Goal: Information Seeking & Learning: Learn about a topic

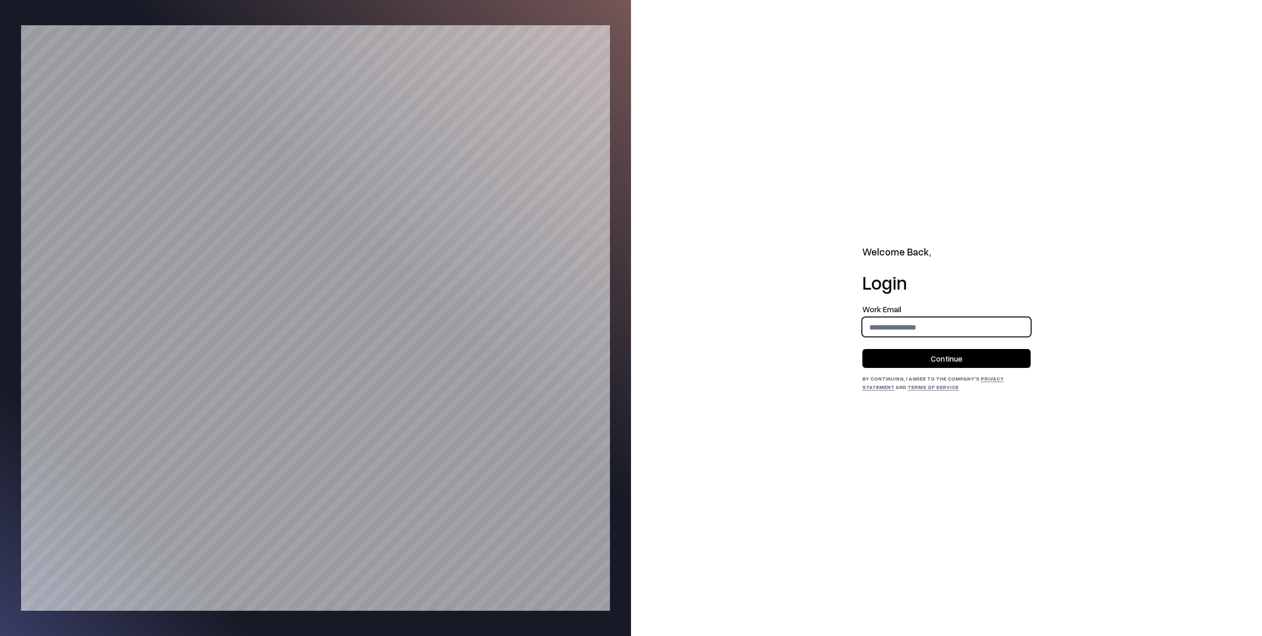
click at [902, 334] on input "email" at bounding box center [946, 327] width 167 height 19
type input "**********"
click at [932, 366] on button "Continue" at bounding box center [946, 358] width 168 height 19
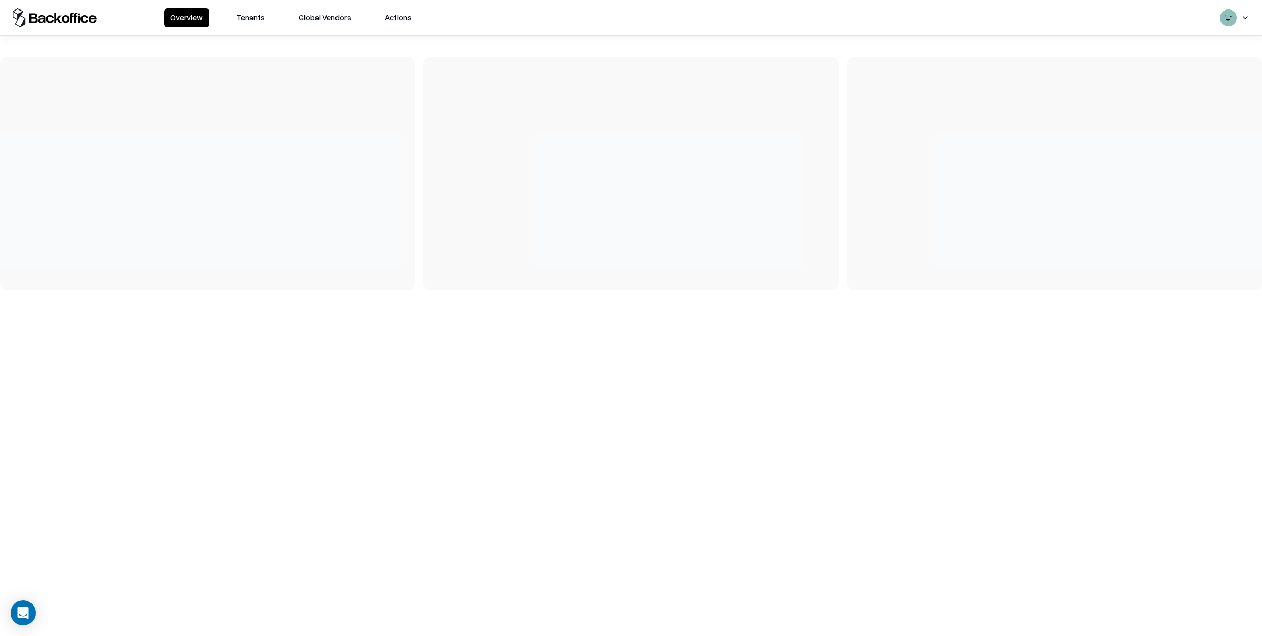
click at [246, 17] on button "Tenants" at bounding box center [250, 17] width 41 height 19
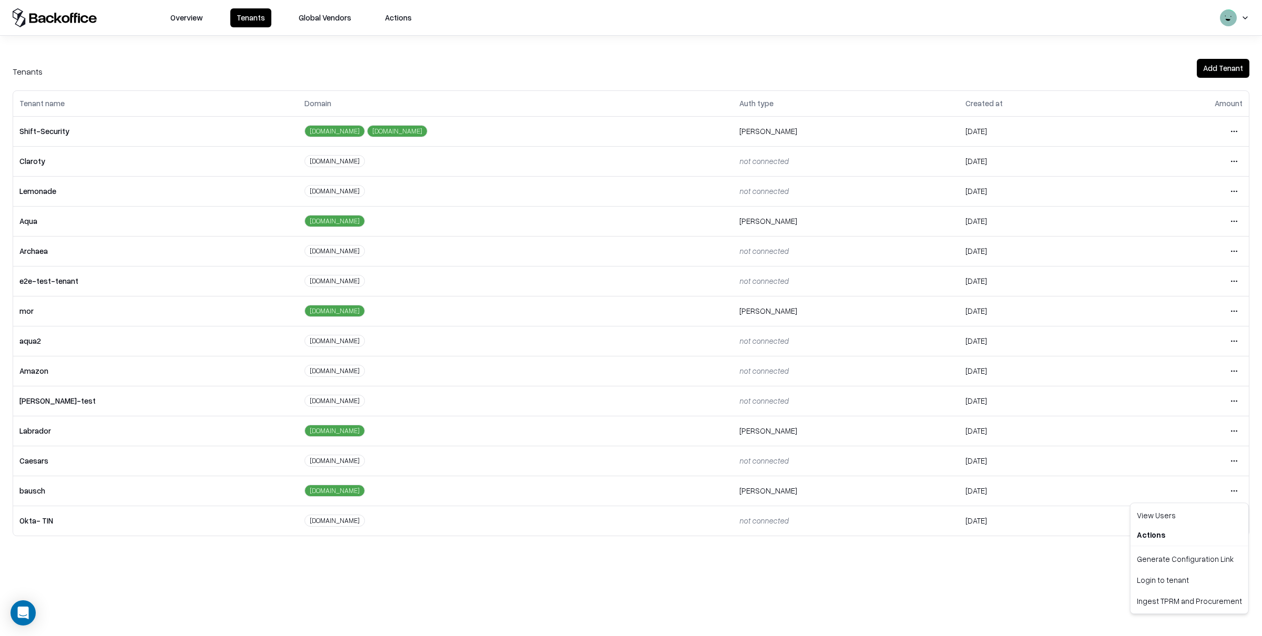
click at [1228, 489] on html "Overview Tenants Global Vendors Actions Tenants Add Tenant Tenant name Domain A…" at bounding box center [631, 318] width 1262 height 636
click at [1159, 580] on div "Login to tenant" at bounding box center [1189, 579] width 114 height 21
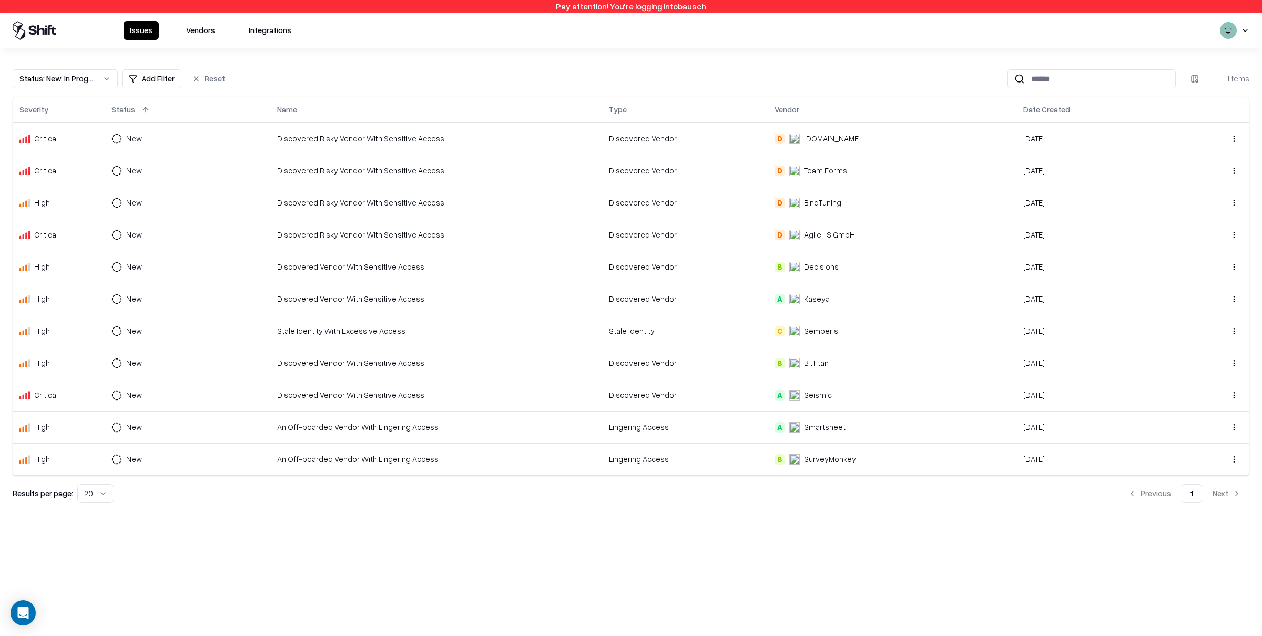
click at [342, 428] on div "An Off-boarded Vendor With Lingering Access" at bounding box center [436, 427] width 319 height 11
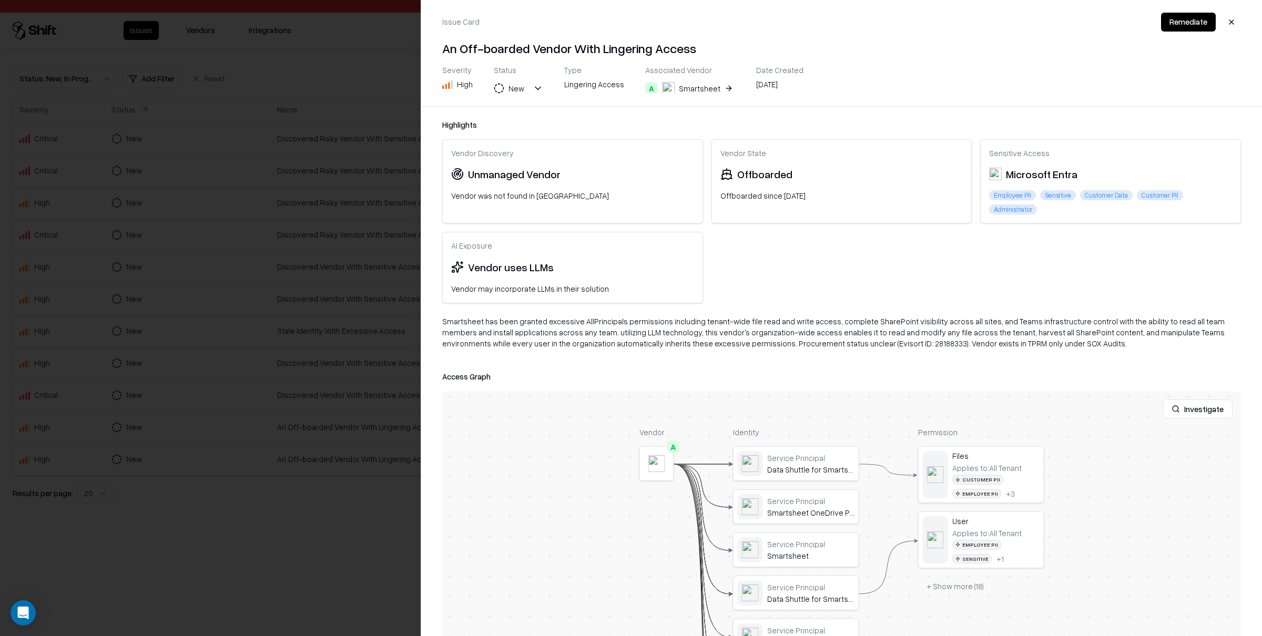
click at [1014, 209] on div "Administrator" at bounding box center [1013, 209] width 48 height 10
drag, startPoint x: 1052, startPoint y: 216, endPoint x: 1045, endPoint y: 217, distance: 6.9
click at [1052, 216] on div "Sensitive Access Microsoft Entra Employee PII Sensitive Customer Data Customer …" at bounding box center [1110, 182] width 260 height 84
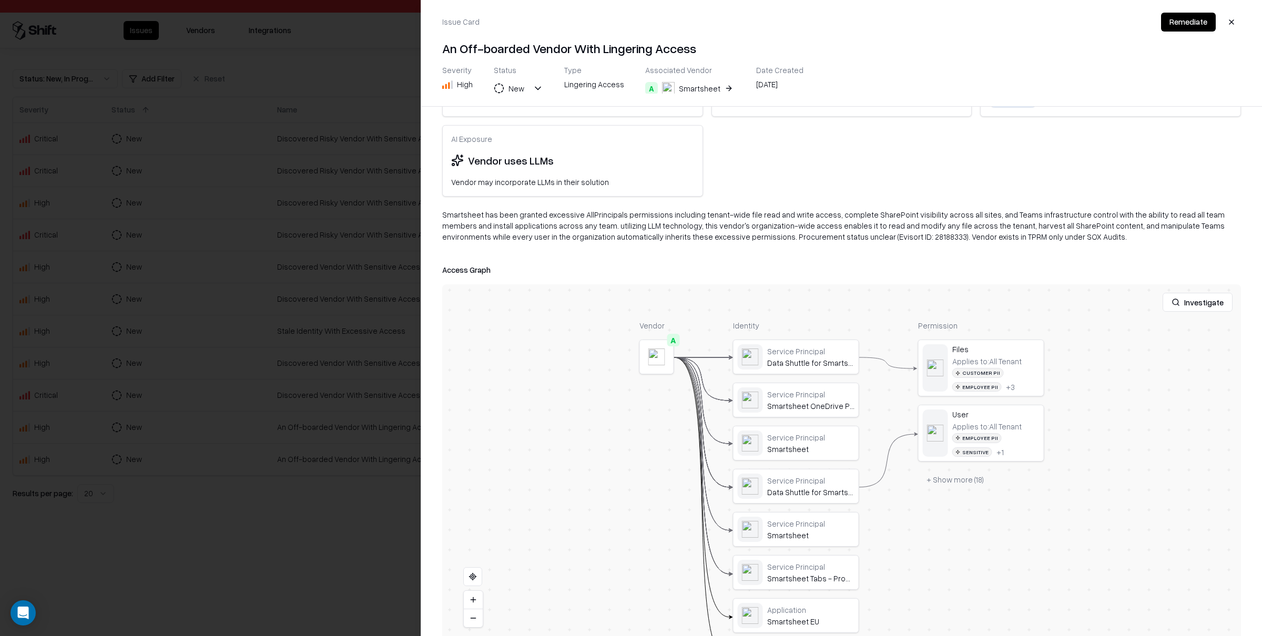
click at [0, 0] on div at bounding box center [0, 0] width 0 height 0
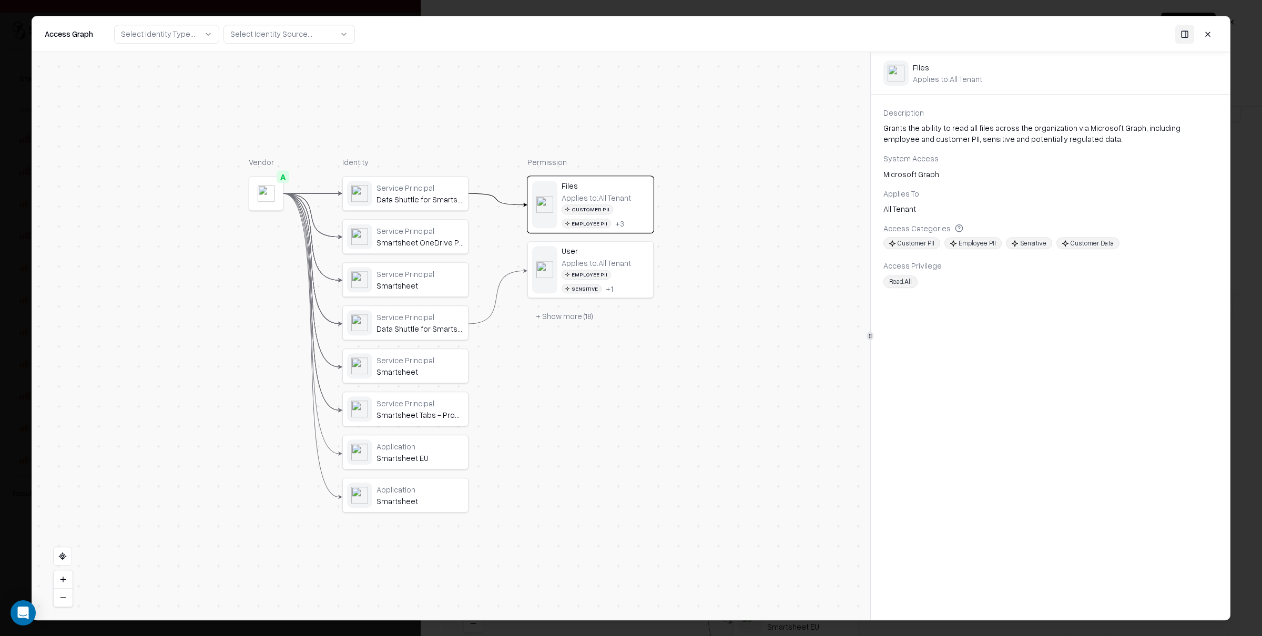
scroll to position [100, 0]
click at [620, 260] on div "Applies to: All Tenant" at bounding box center [595, 262] width 69 height 9
click at [1215, 32] on button at bounding box center [1207, 34] width 19 height 19
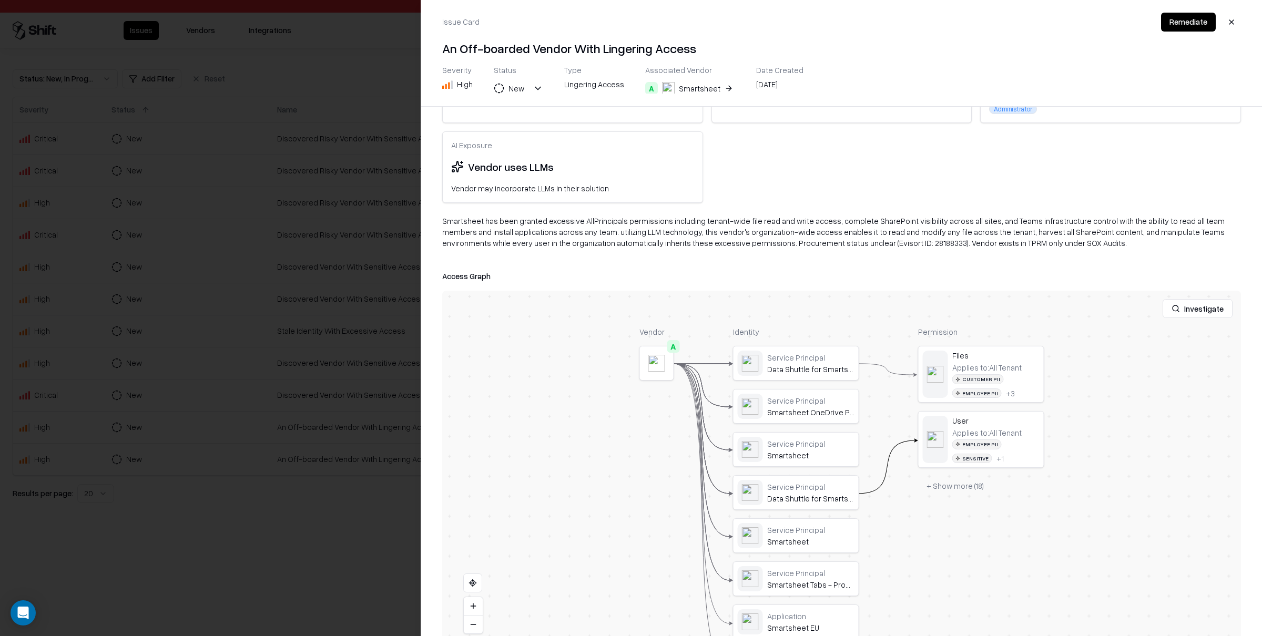
drag, startPoint x: 1233, startPoint y: 22, endPoint x: 1030, endPoint y: 41, distance: 203.8
click at [1233, 22] on button "button" at bounding box center [1231, 22] width 19 height 19
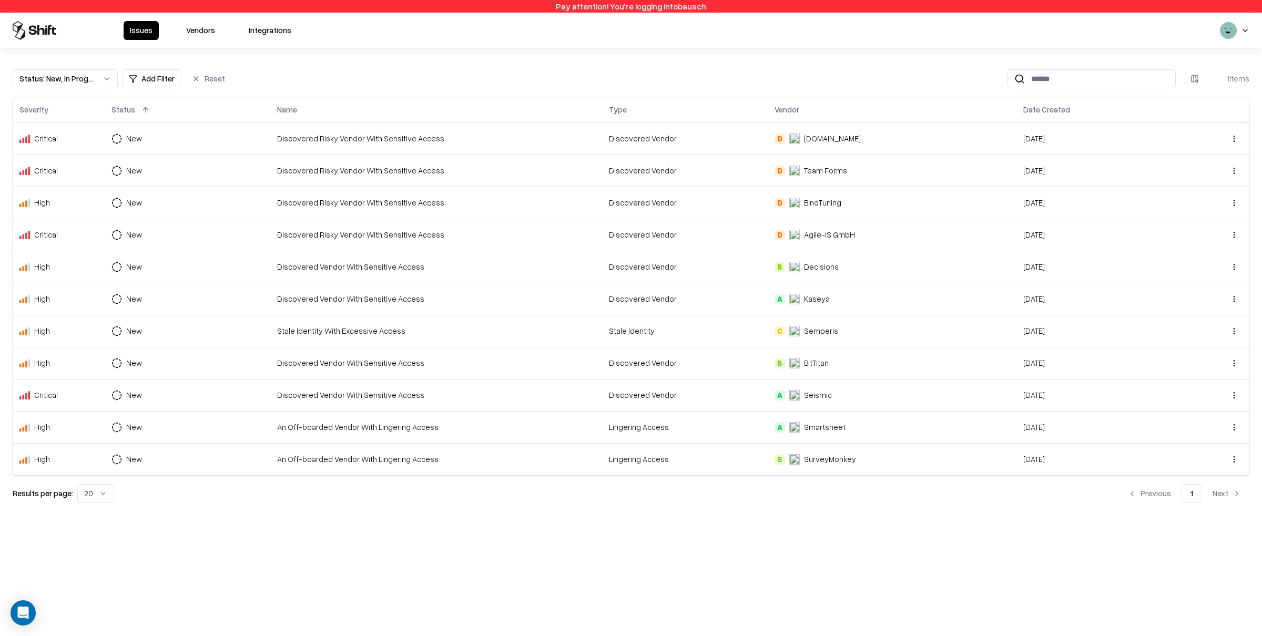
drag, startPoint x: 210, startPoint y: 38, endPoint x: 212, endPoint y: 30, distance: 8.0
click at [212, 31] on div "Issues Vendors Integrations" at bounding box center [631, 30] width 1262 height 35
click at [212, 30] on button "Vendors" at bounding box center [201, 30] width 42 height 19
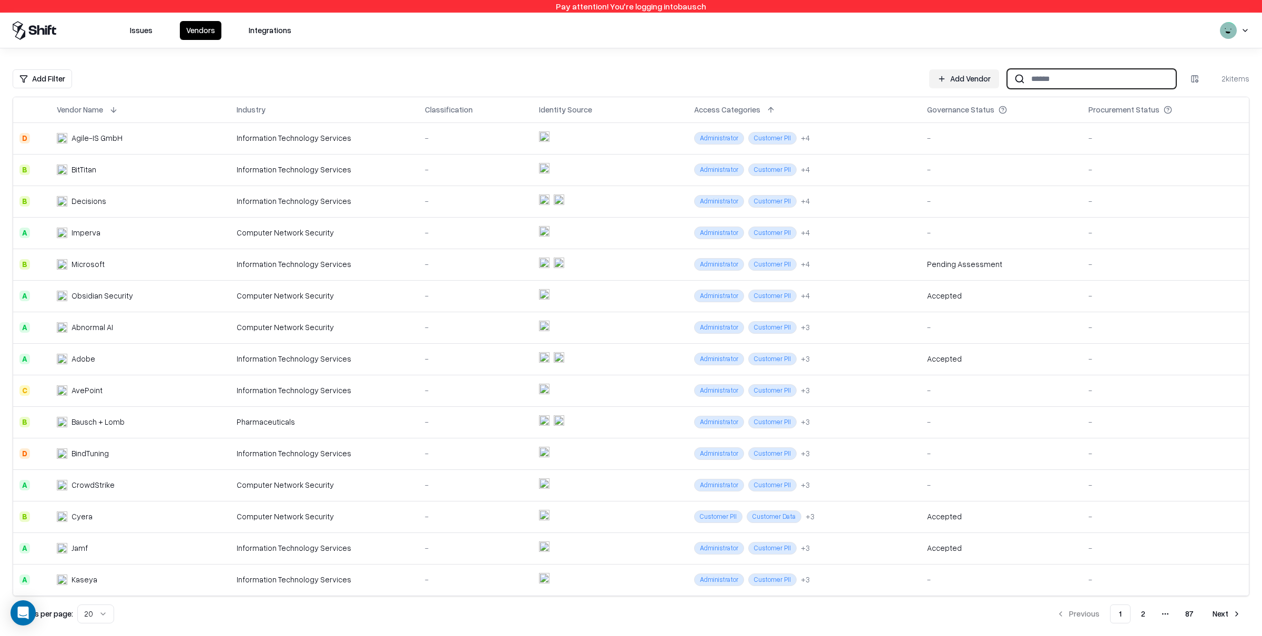
click at [1091, 87] on input at bounding box center [1100, 78] width 150 height 19
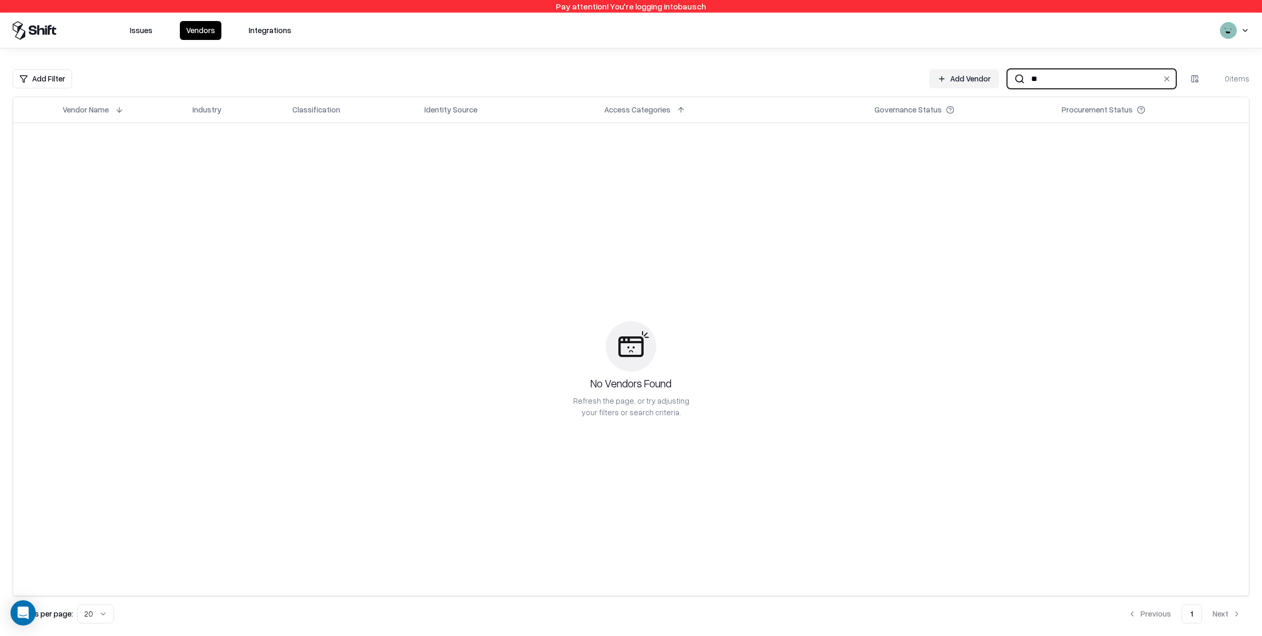
type input "*"
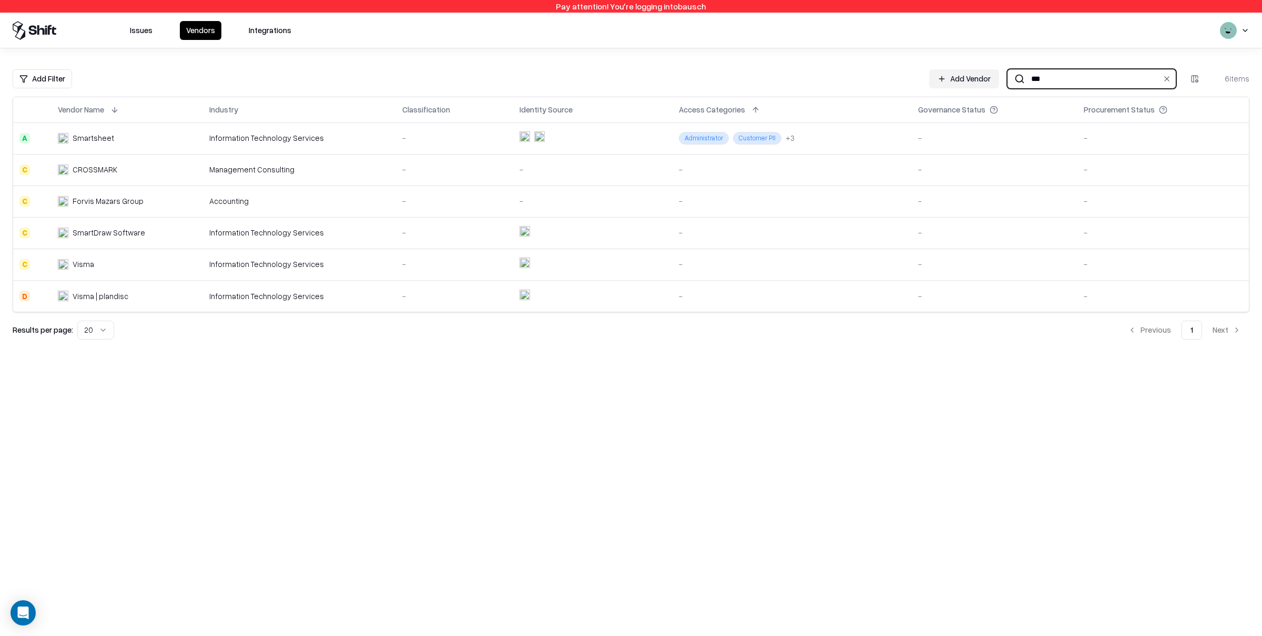
type input "***"
click at [132, 34] on button "Issues" at bounding box center [141, 30] width 35 height 19
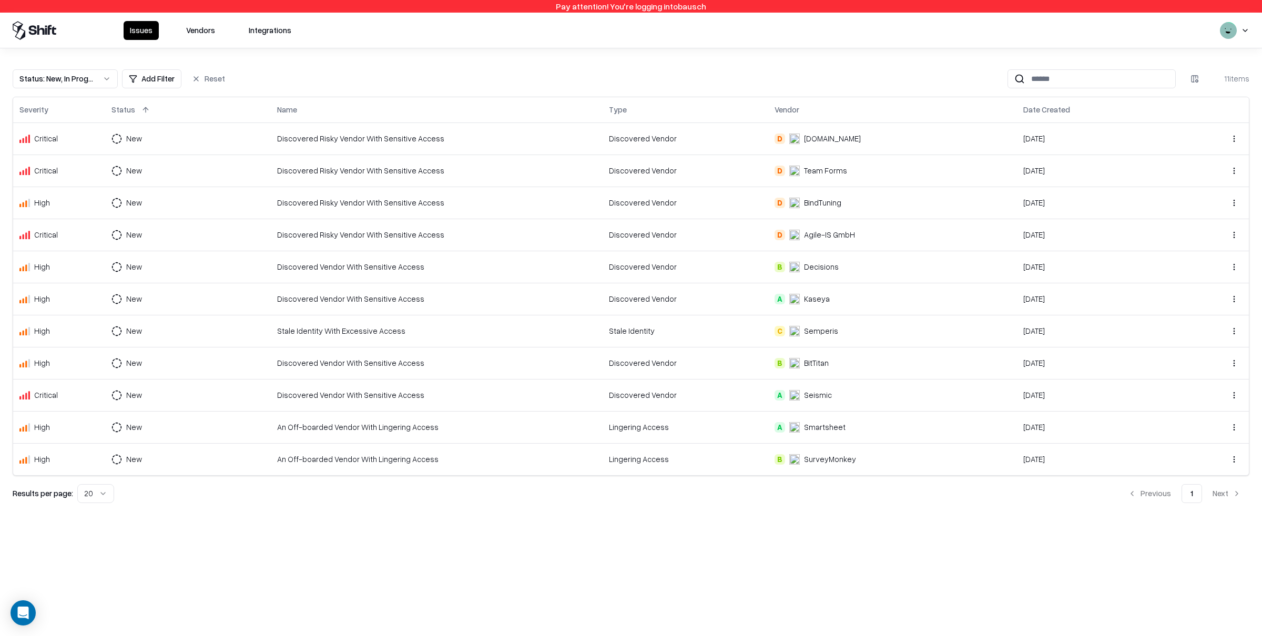
click at [348, 165] on div "Discovered Risky Vendor With Sensitive Access" at bounding box center [436, 170] width 319 height 11
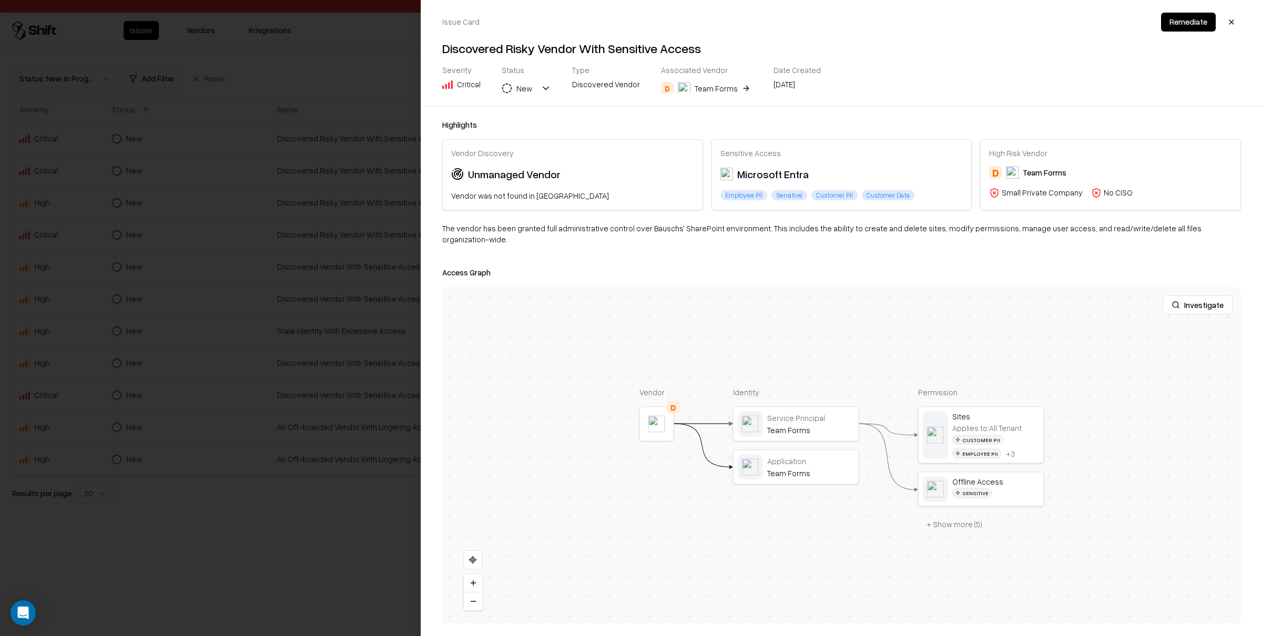
click at [0, 0] on div at bounding box center [0, 0] width 0 height 0
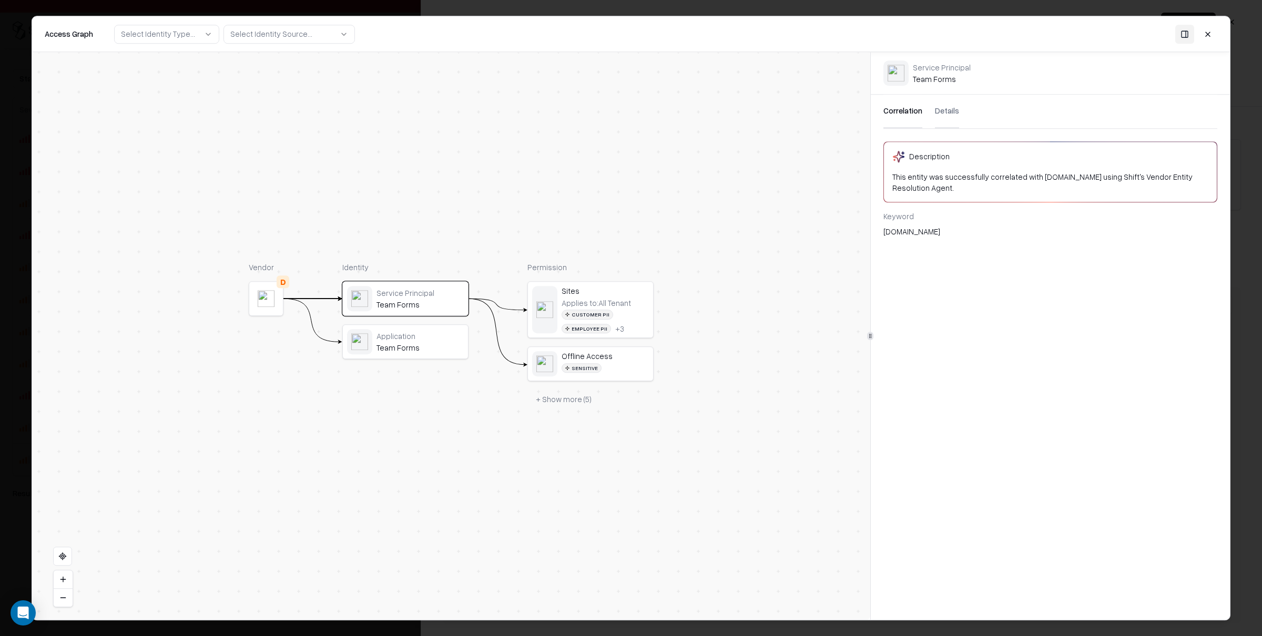
click at [948, 102] on button "Details" at bounding box center [947, 112] width 24 height 34
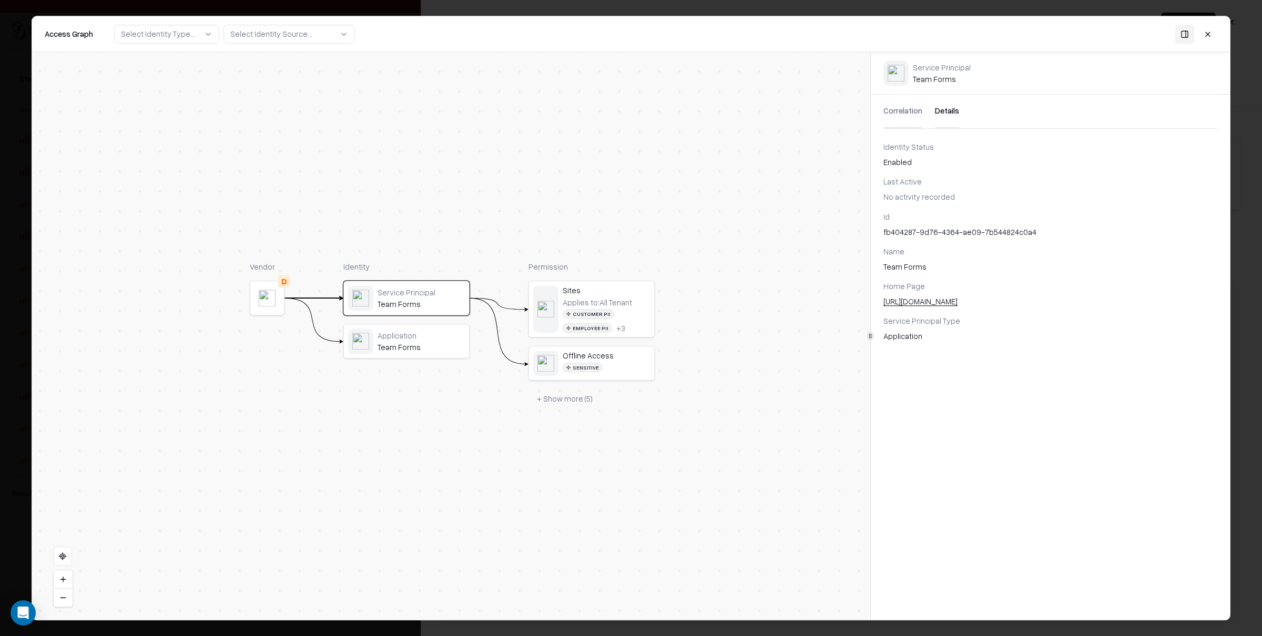
click at [410, 345] on div "Team Forms" at bounding box center [420, 346] width 87 height 9
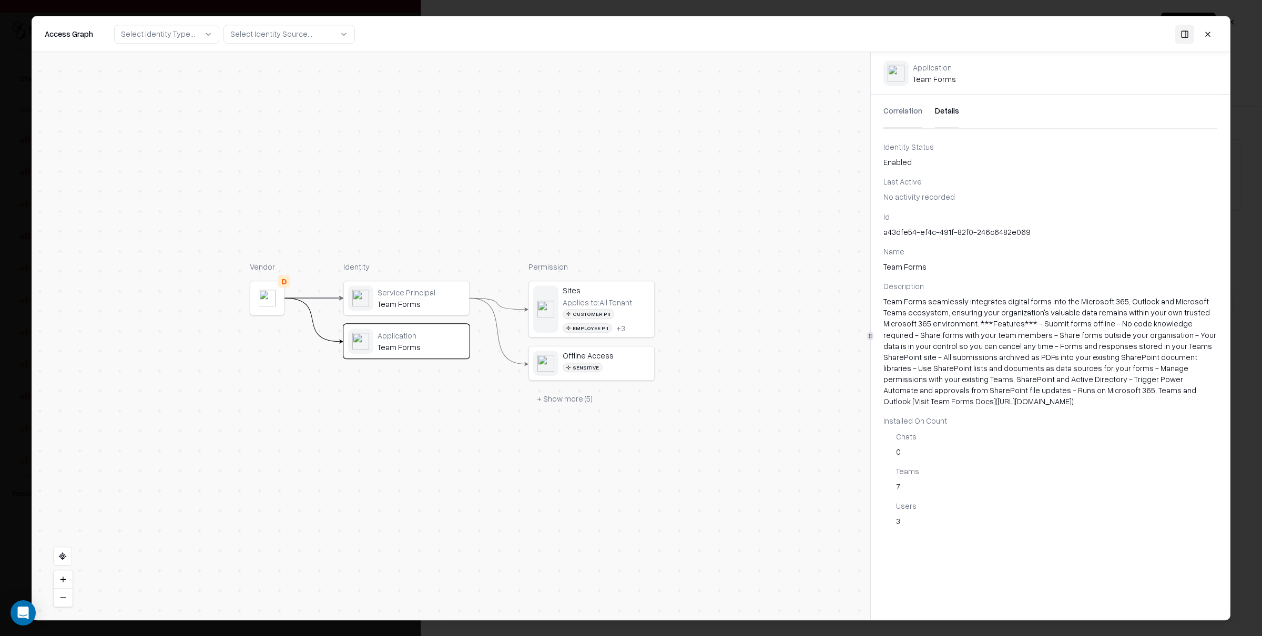
click at [408, 313] on div "Service Principal Team Forms" at bounding box center [406, 298] width 125 height 34
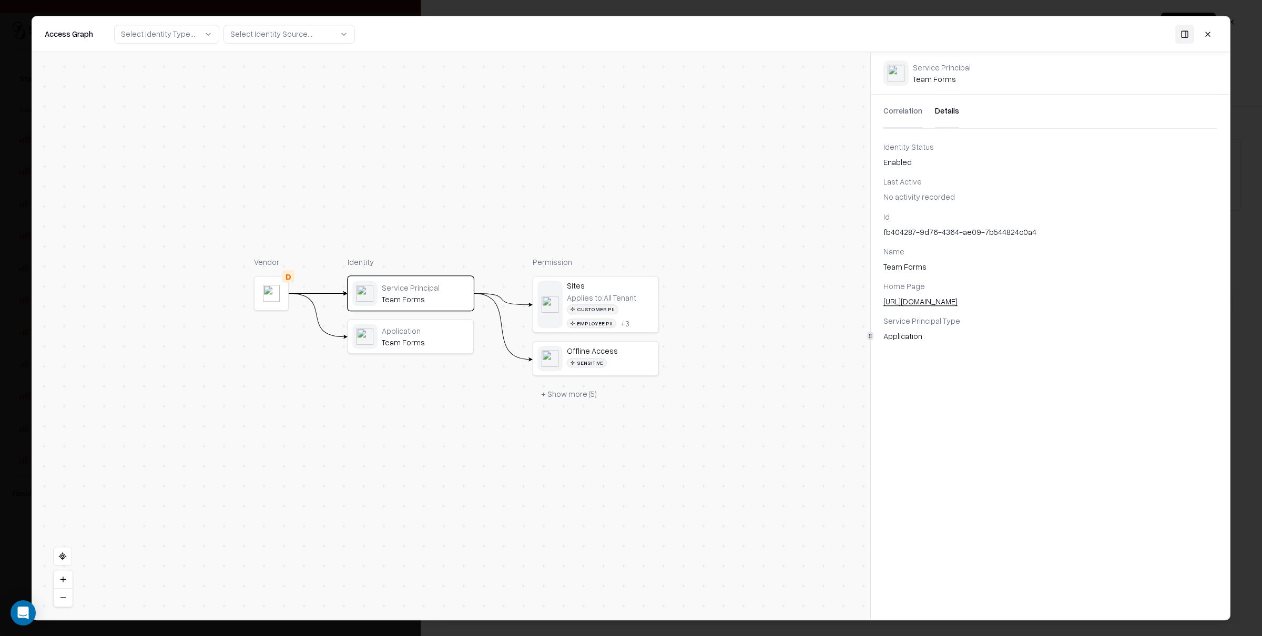
drag, startPoint x: 405, startPoint y: 359, endPoint x: 430, endPoint y: 345, distance: 28.7
click at [430, 345] on div "Team Forms" at bounding box center [425, 341] width 87 height 9
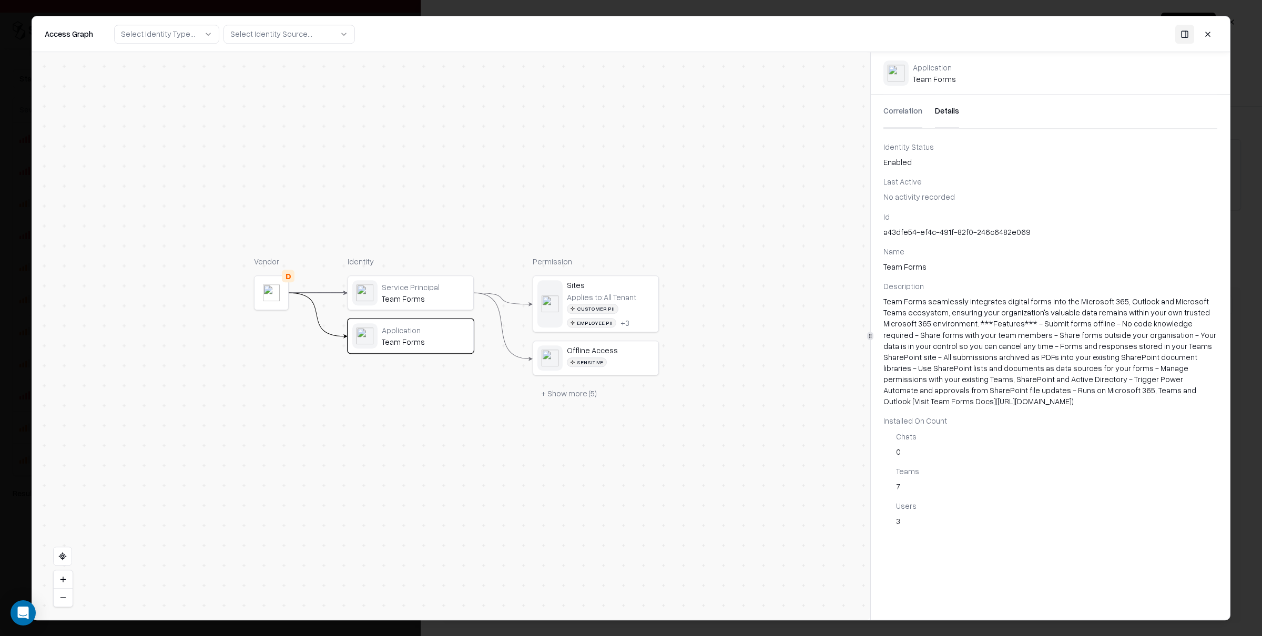
click at [573, 294] on div "Applies to: All Tenant" at bounding box center [601, 296] width 69 height 9
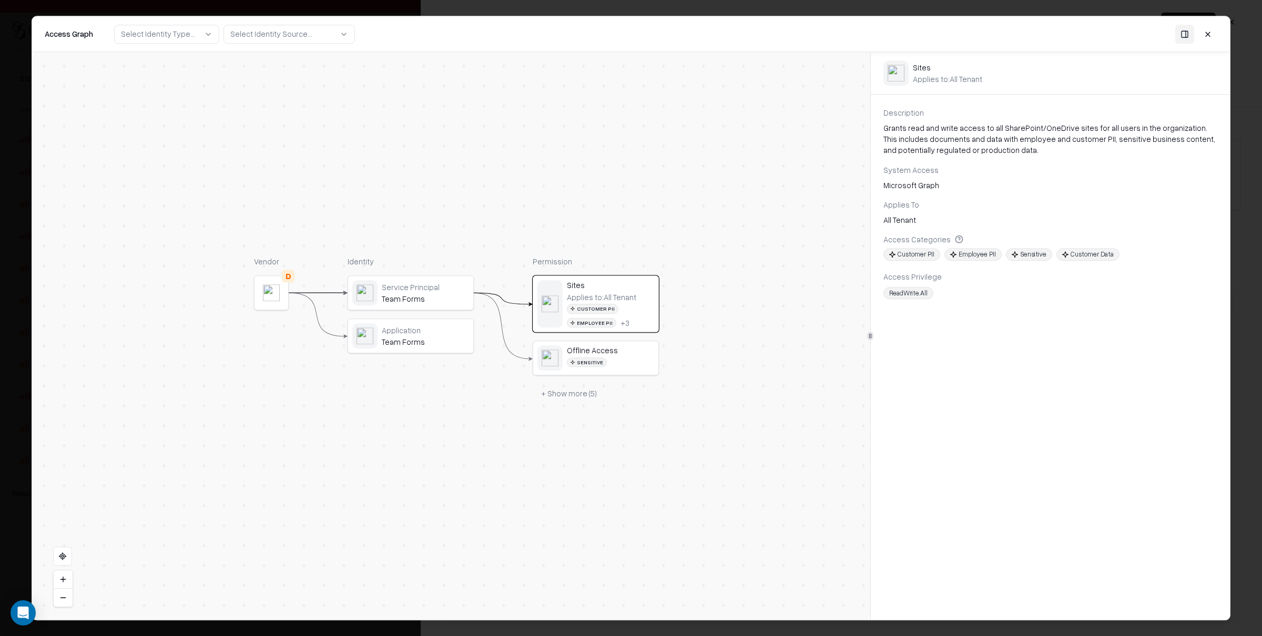
click at [595, 357] on div "Offline Access Sensitive" at bounding box center [610, 357] width 87 height 25
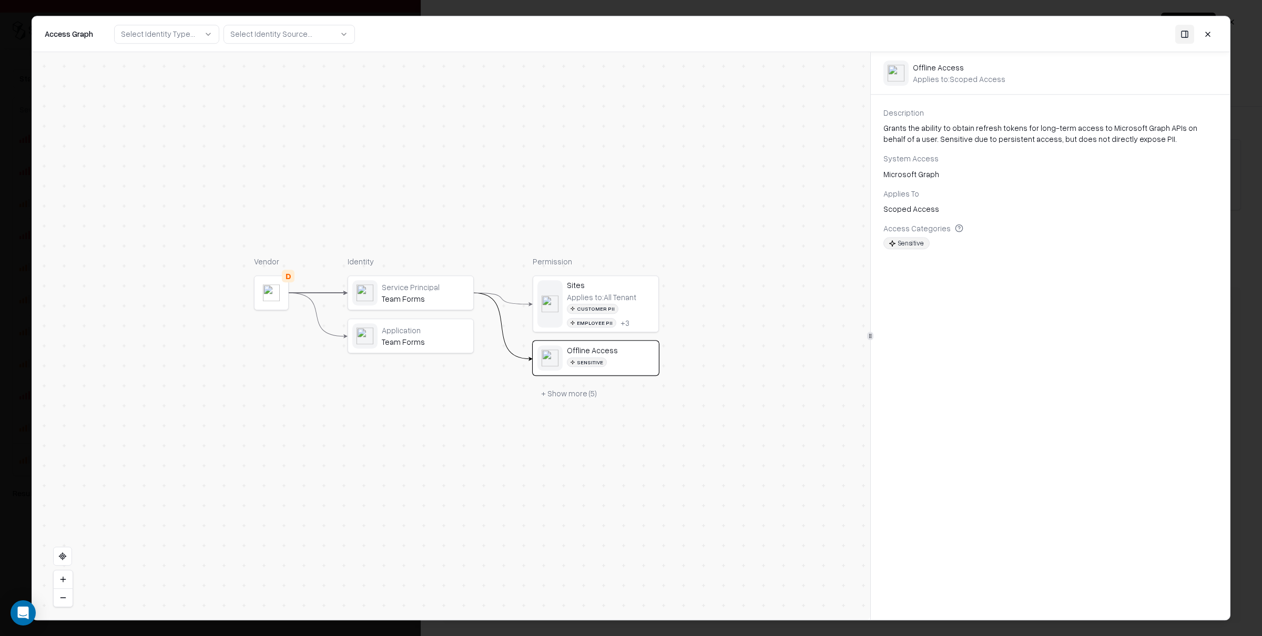
click at [387, 336] on div "Application Team Forms" at bounding box center [425, 336] width 87 height 22
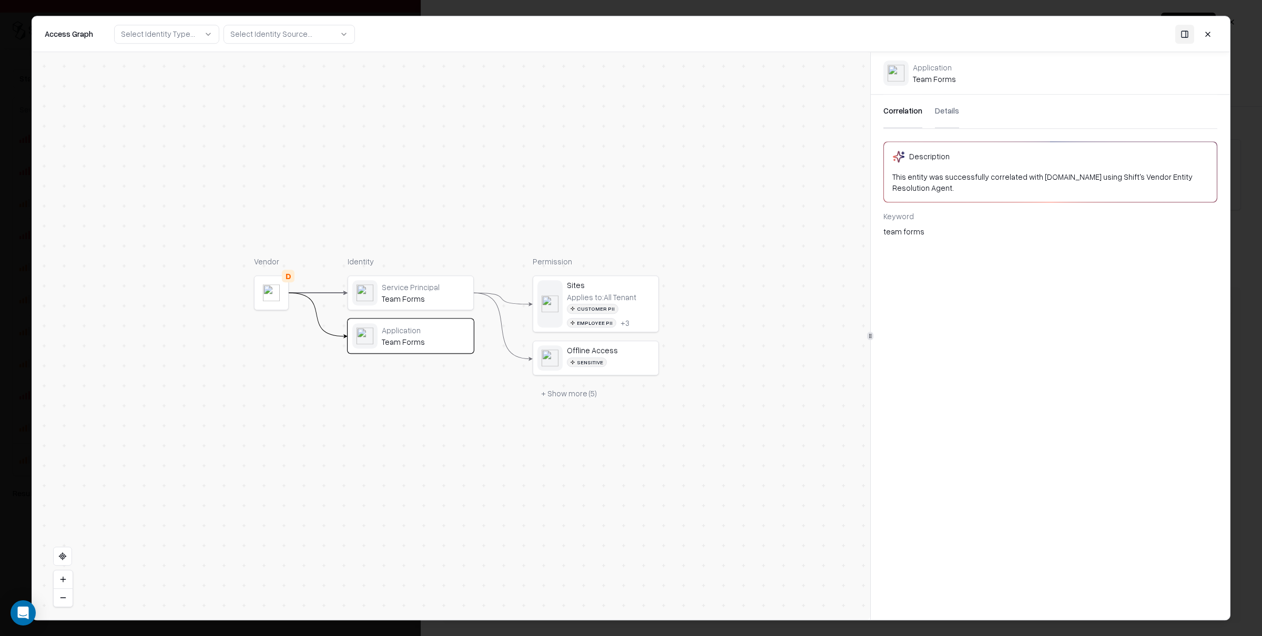
drag, startPoint x: 387, startPoint y: 336, endPoint x: 406, endPoint y: 300, distance: 41.1
click at [406, 300] on div "Team Forms" at bounding box center [425, 298] width 87 height 9
click at [420, 322] on div "Application Team Forms" at bounding box center [412, 336] width 125 height 34
click at [454, 278] on div "Service Principal Team Forms" at bounding box center [412, 292] width 125 height 34
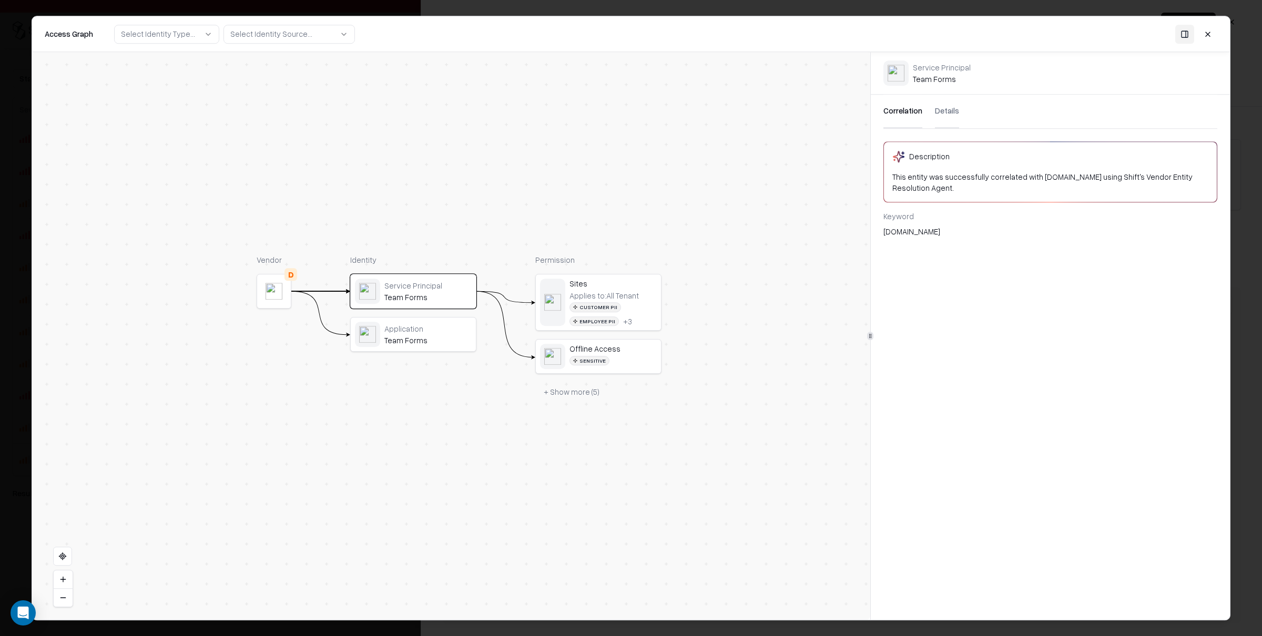
click at [434, 326] on div "Application" at bounding box center [427, 328] width 87 height 9
click at [446, 290] on div "Service Principal" at bounding box center [427, 285] width 87 height 9
click at [1209, 32] on button at bounding box center [1207, 34] width 19 height 19
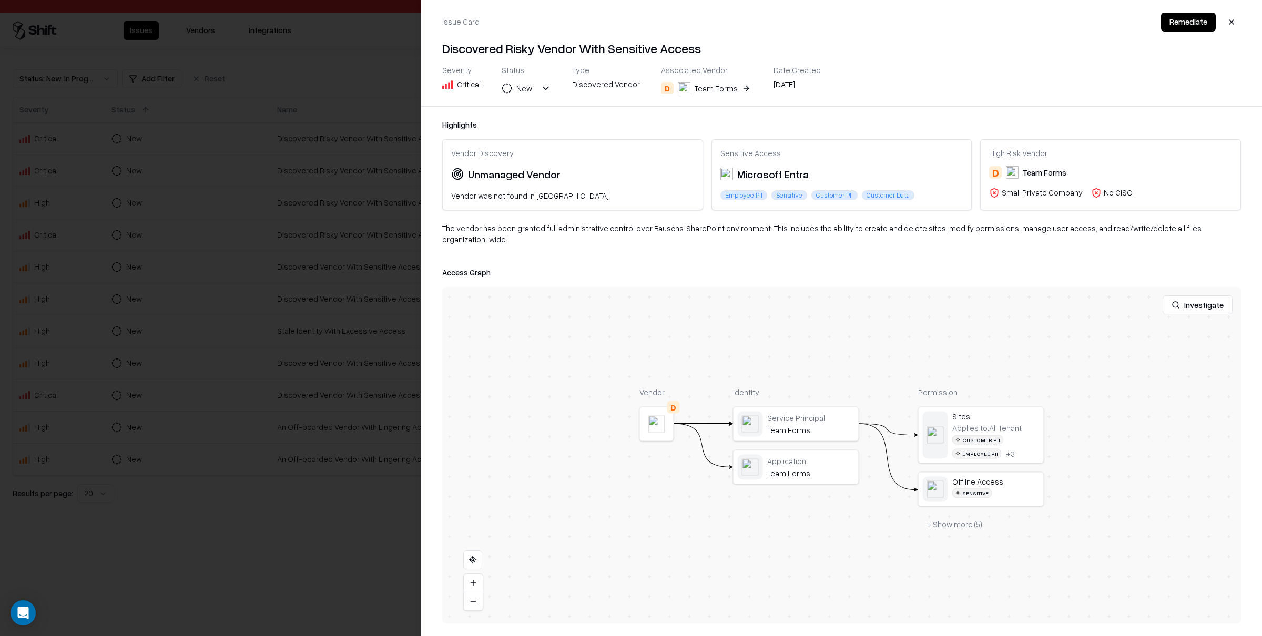
click at [0, 0] on div at bounding box center [0, 0] width 0 height 0
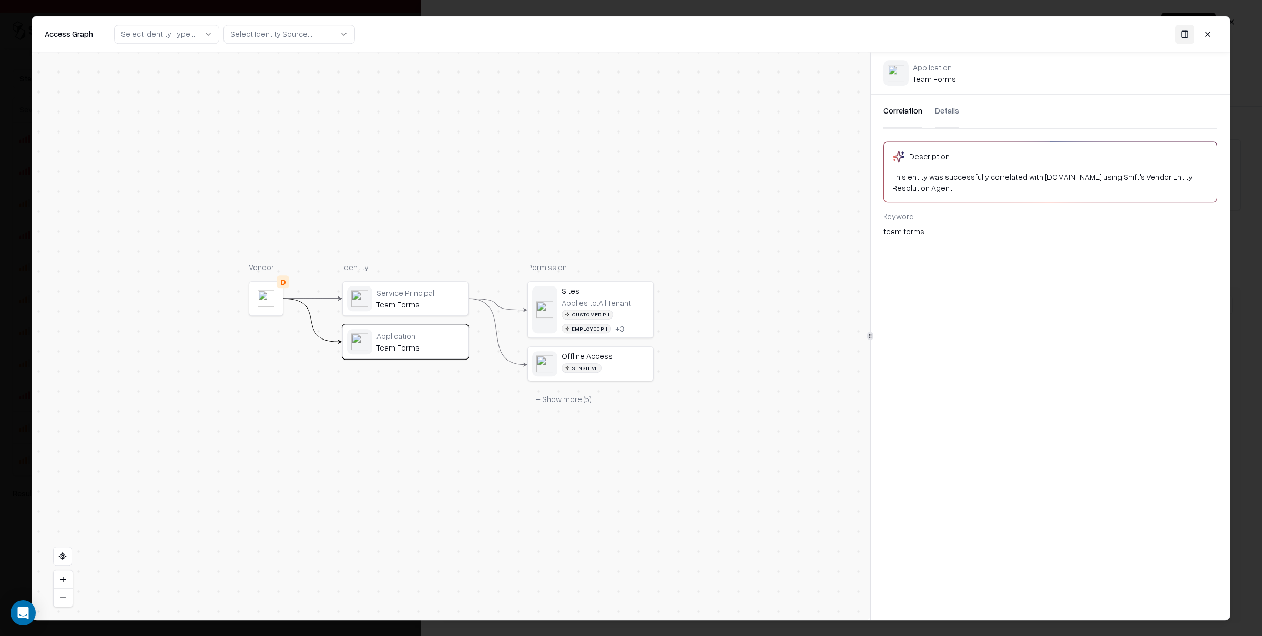
click at [1213, 34] on button at bounding box center [1207, 34] width 19 height 19
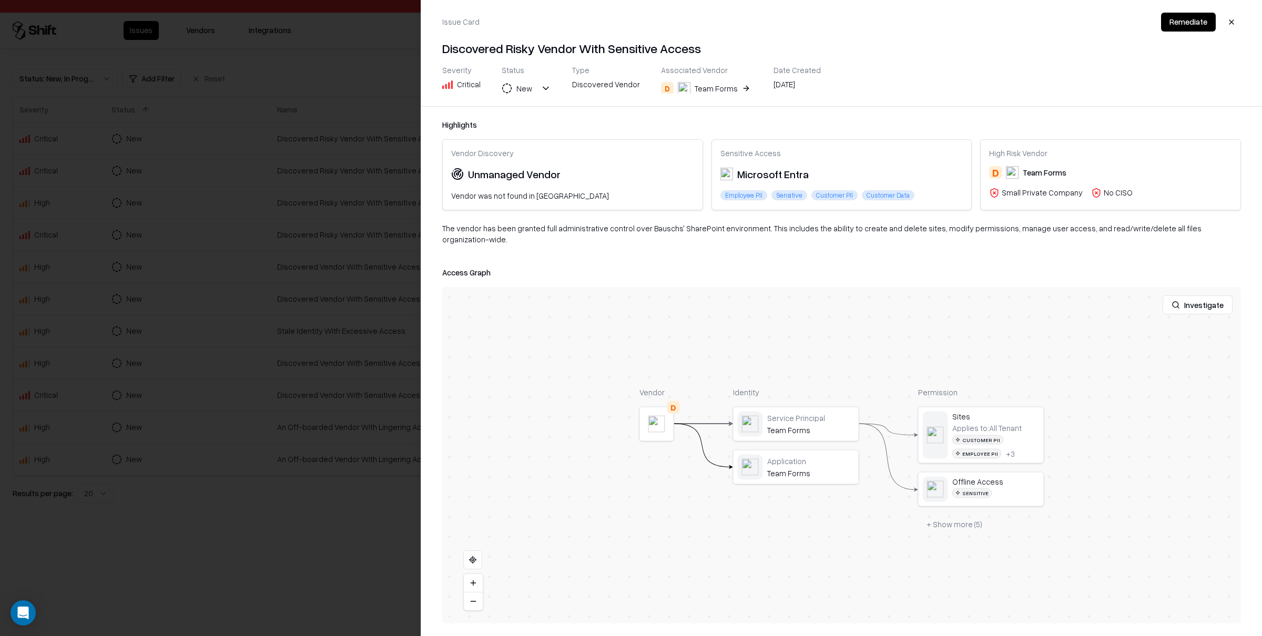
click at [1202, 295] on button "Investigate" at bounding box center [1197, 304] width 70 height 19
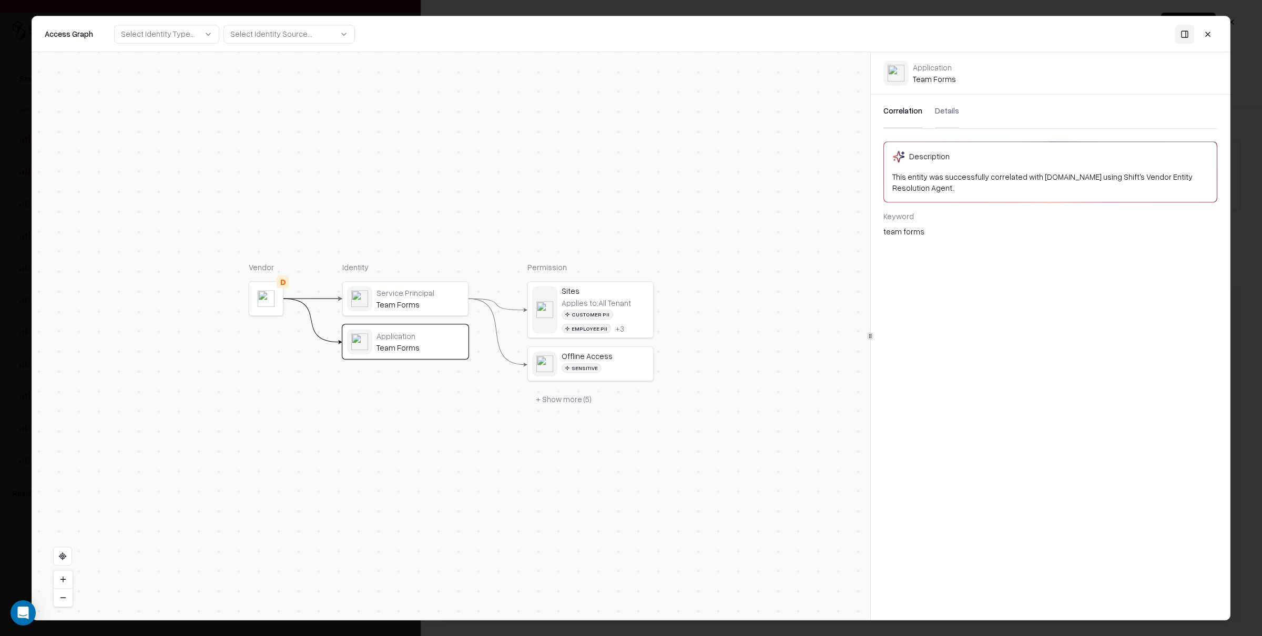
click at [1208, 33] on button at bounding box center [1207, 34] width 19 height 19
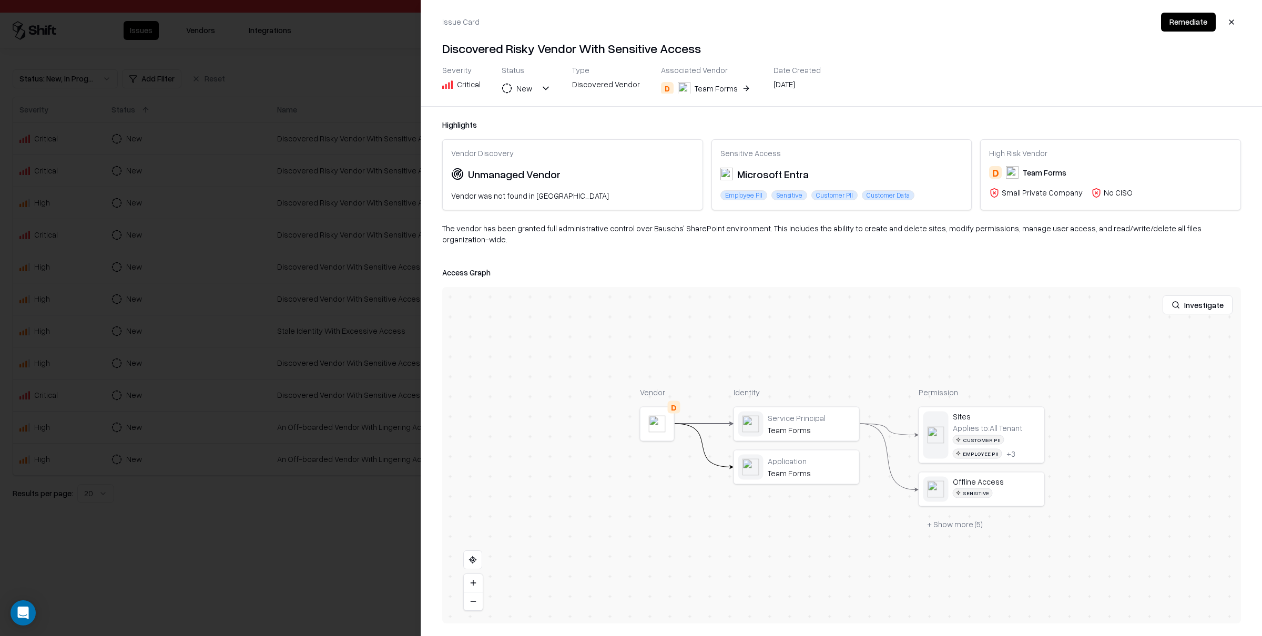
click at [0, 0] on div at bounding box center [0, 0] width 0 height 0
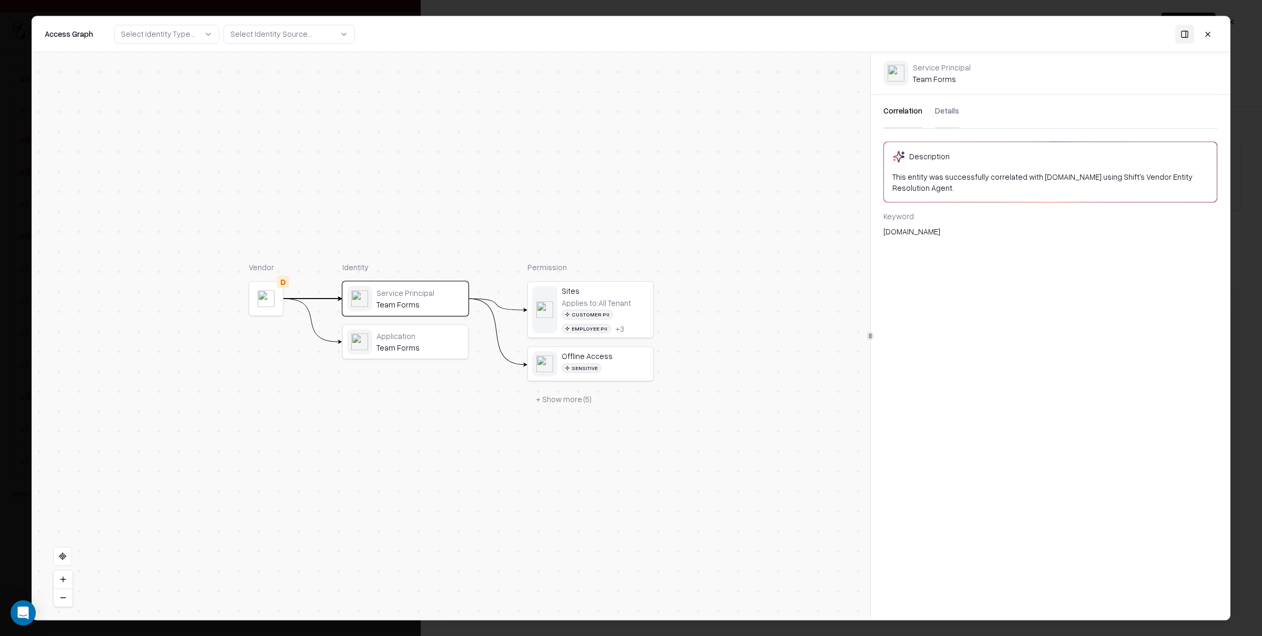
click at [1183, 32] on button at bounding box center [1184, 34] width 19 height 19
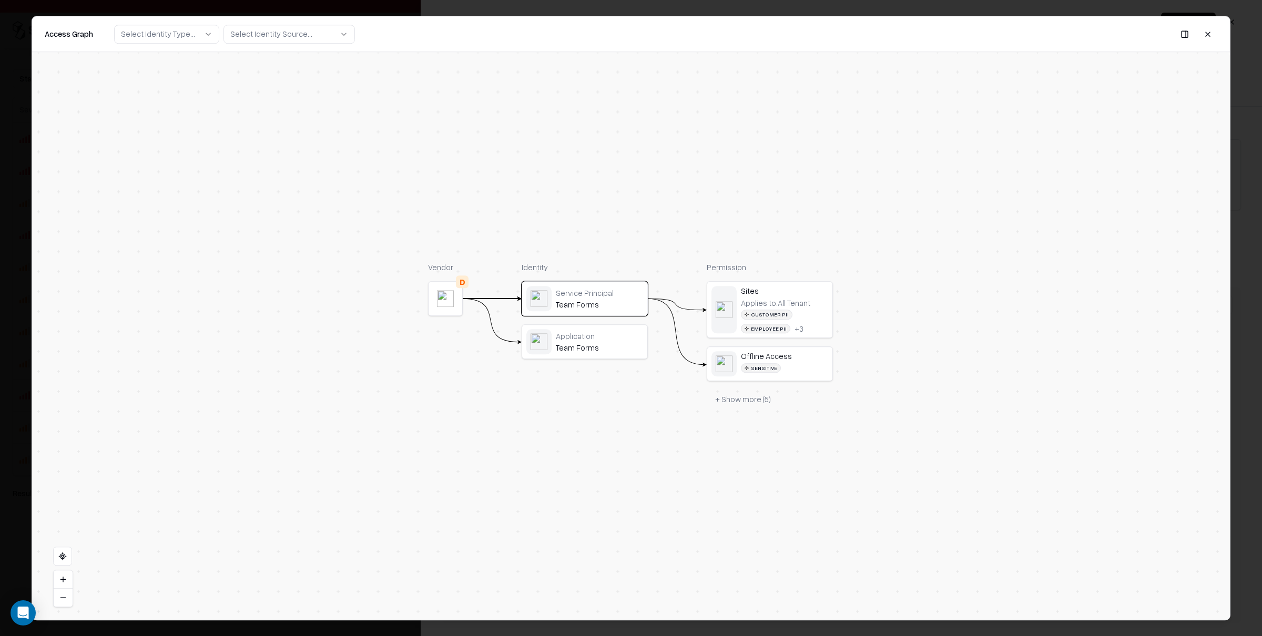
click at [634, 293] on div "Service Principal" at bounding box center [599, 292] width 87 height 9
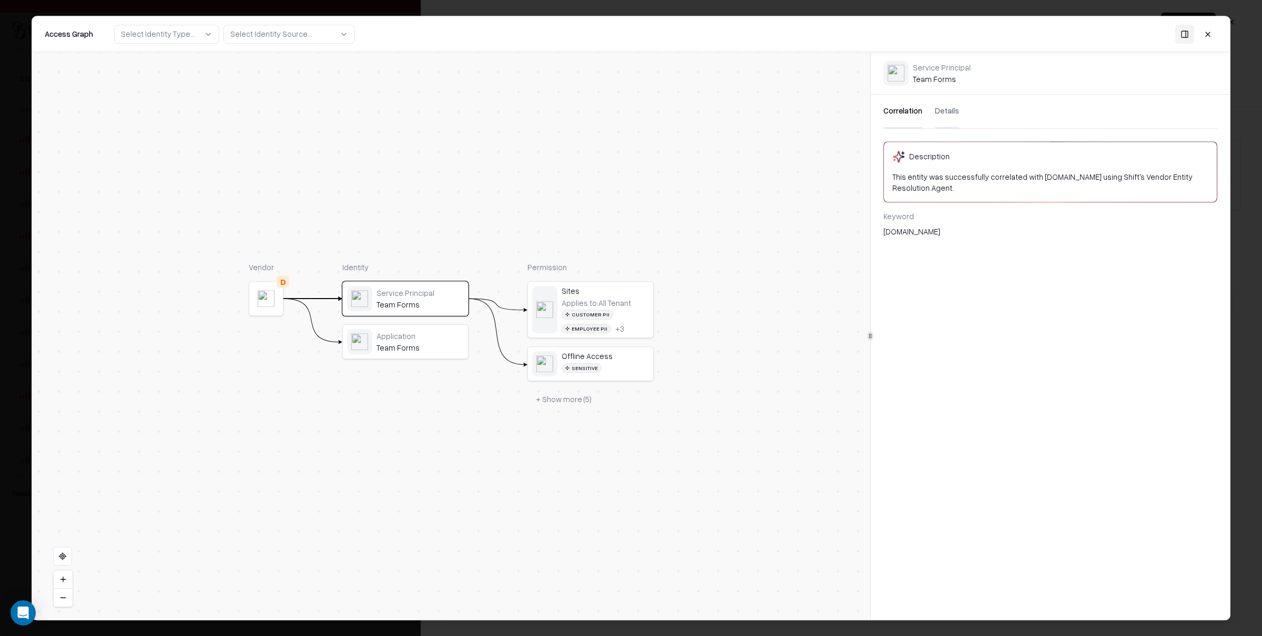
click at [634, 293] on div "Sites" at bounding box center [604, 290] width 87 height 9
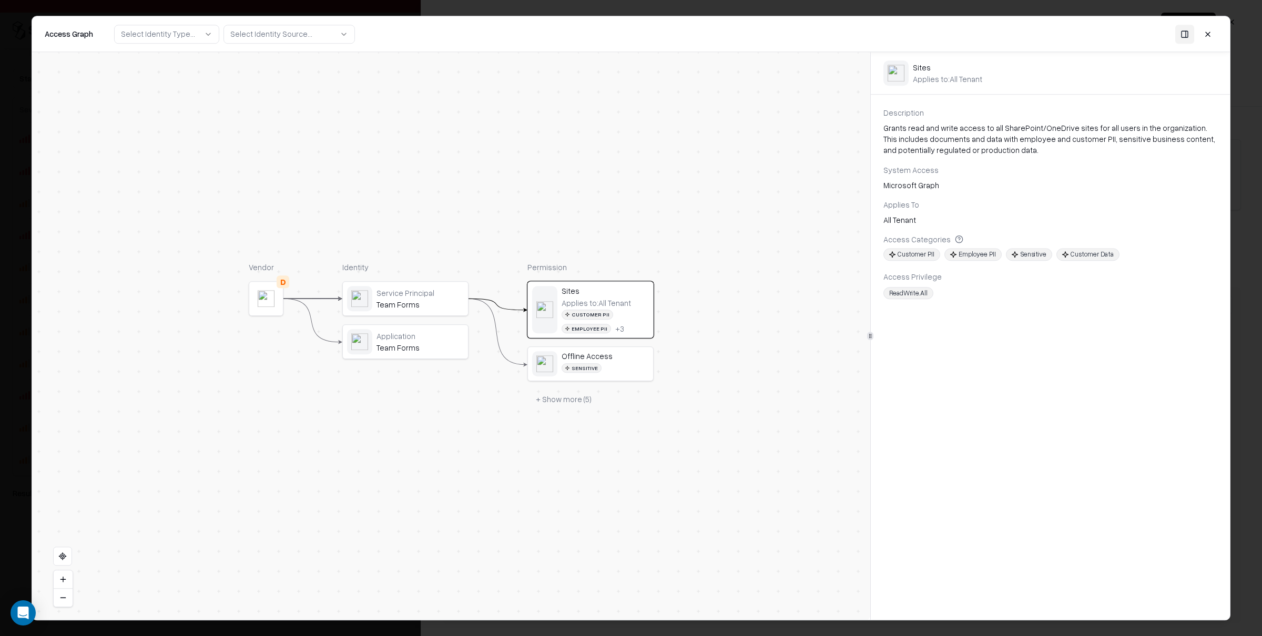
click at [405, 329] on div "Application Team Forms" at bounding box center [405, 342] width 125 height 34
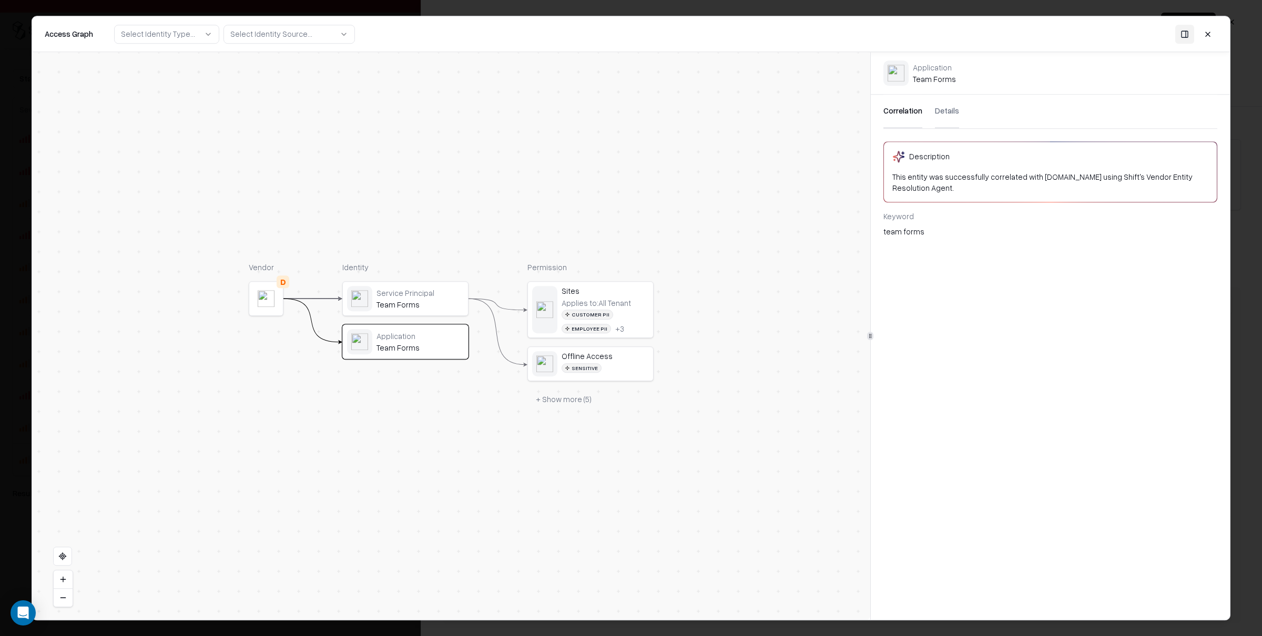
click at [435, 294] on div "Service Principal" at bounding box center [419, 292] width 87 height 9
drag, startPoint x: 429, startPoint y: 335, endPoint x: 728, endPoint y: 178, distance: 337.0
click at [442, 295] on div "Service Principal" at bounding box center [424, 292] width 87 height 9
drag, startPoint x: 1210, startPoint y: 32, endPoint x: 1195, endPoint y: 29, distance: 15.4
click at [1210, 31] on button at bounding box center [1207, 34] width 19 height 19
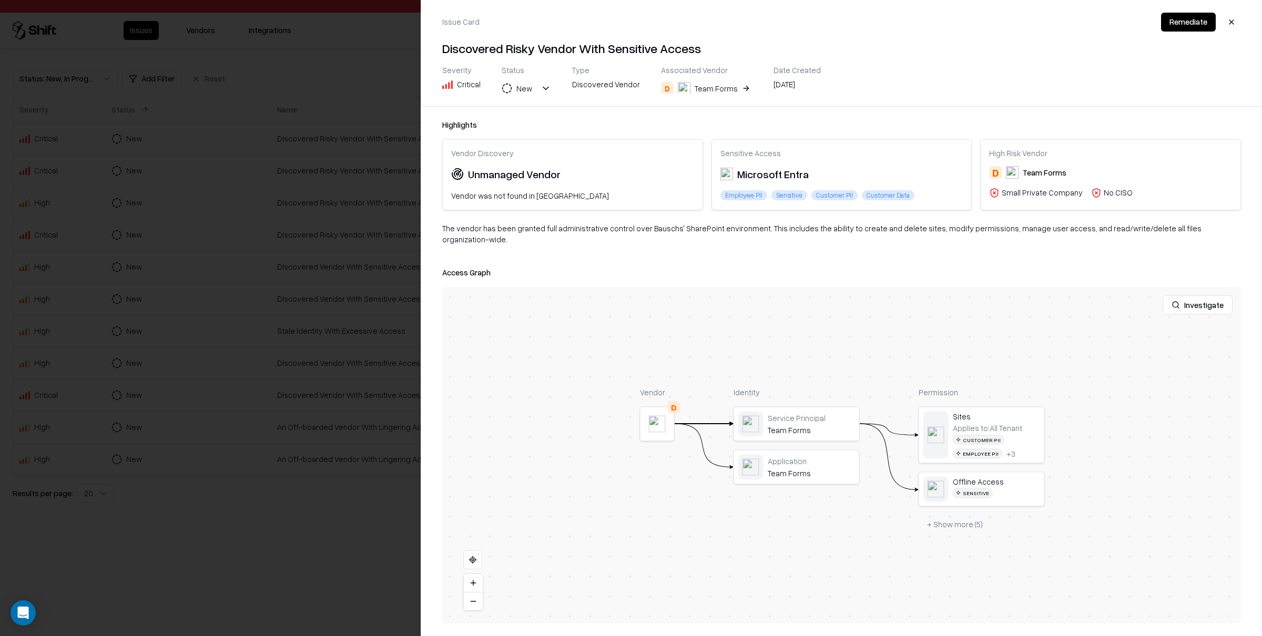
click at [1233, 21] on button "button" at bounding box center [1231, 22] width 19 height 19
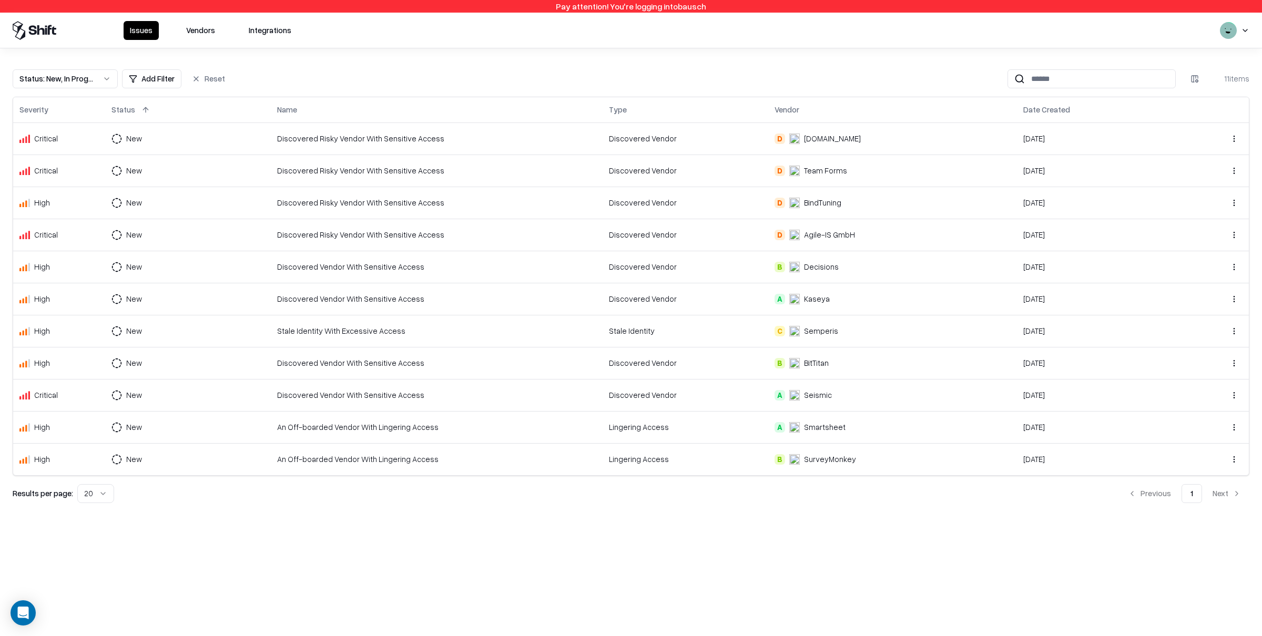
click at [186, 28] on button "Vendors" at bounding box center [201, 30] width 42 height 19
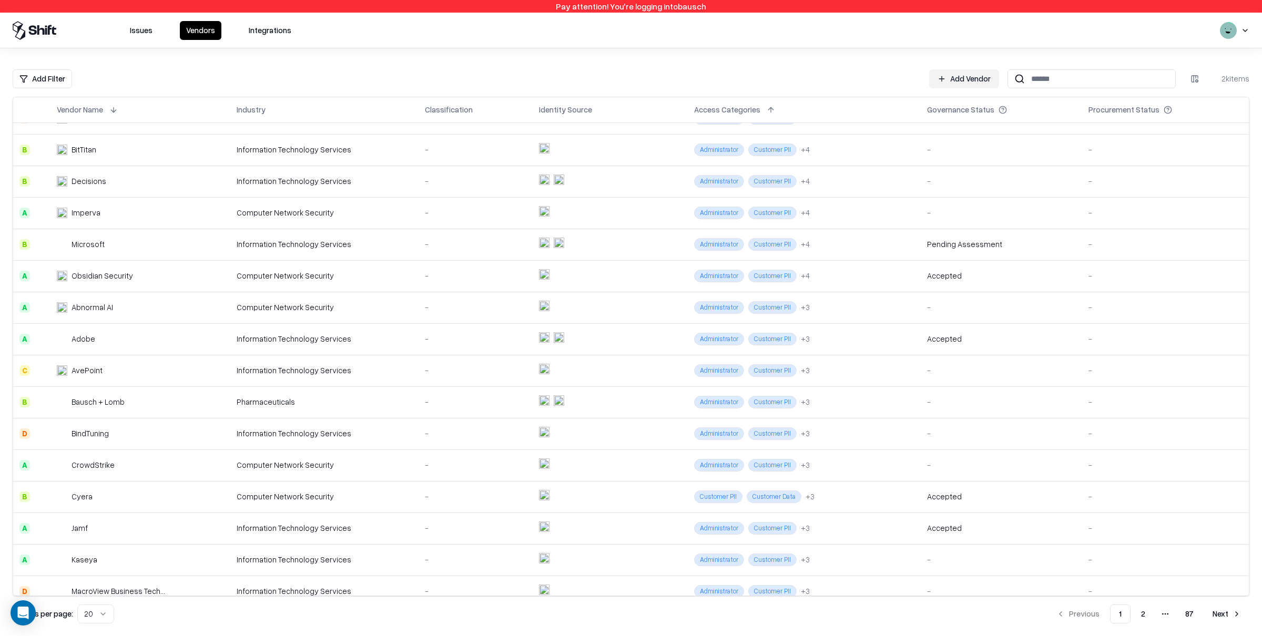
scroll to position [29, 0]
